Goal: Task Accomplishment & Management: Manage account settings

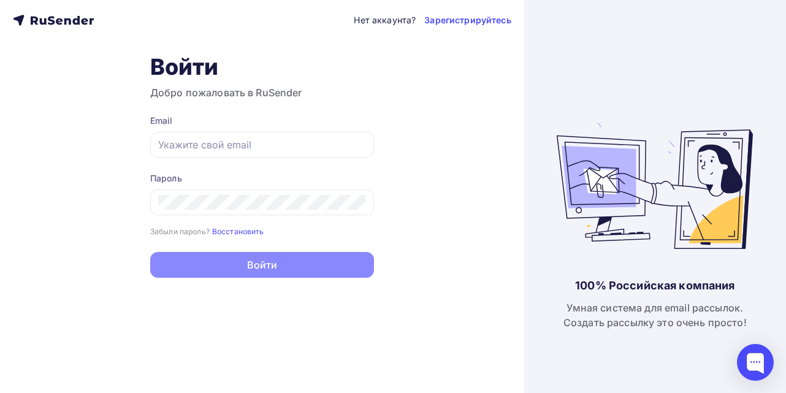
type input "[EMAIL_ADDRESS][DOMAIN_NAME]"
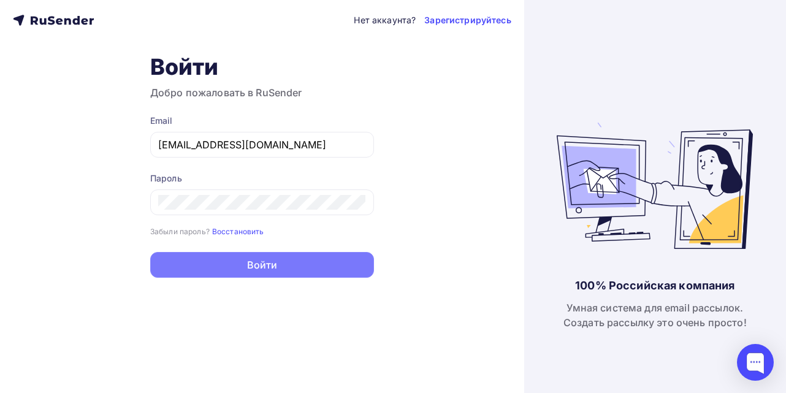
click at [262, 264] on button "Войти" at bounding box center [262, 265] width 224 height 26
